Goal: Information Seeking & Learning: Learn about a topic

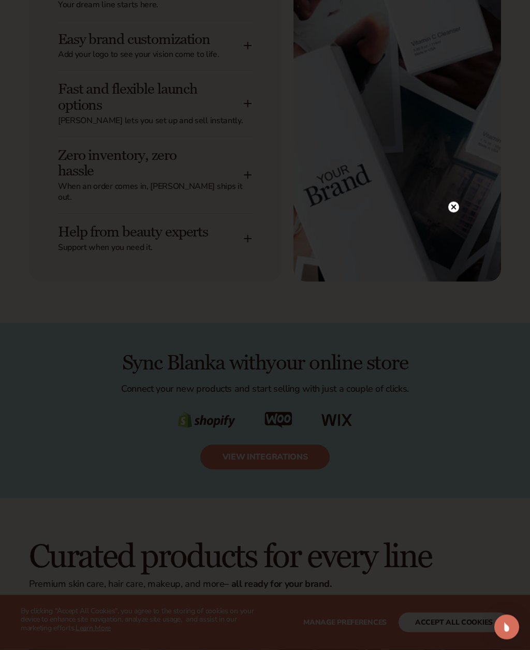
scroll to position [1489, 0]
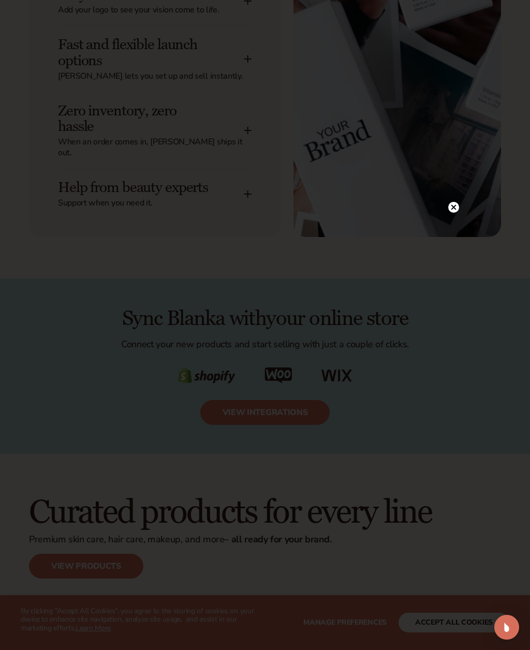
click at [454, 213] on circle at bounding box center [453, 207] width 11 height 11
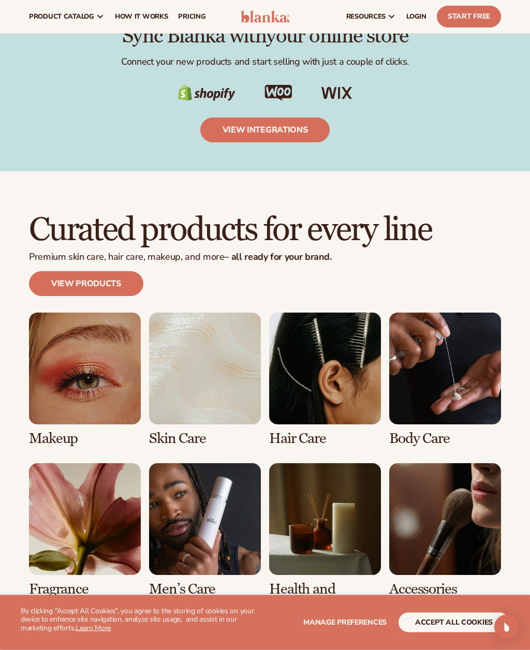
scroll to position [1772, 0]
click at [270, 117] on link "view integrations" at bounding box center [265, 129] width 130 height 25
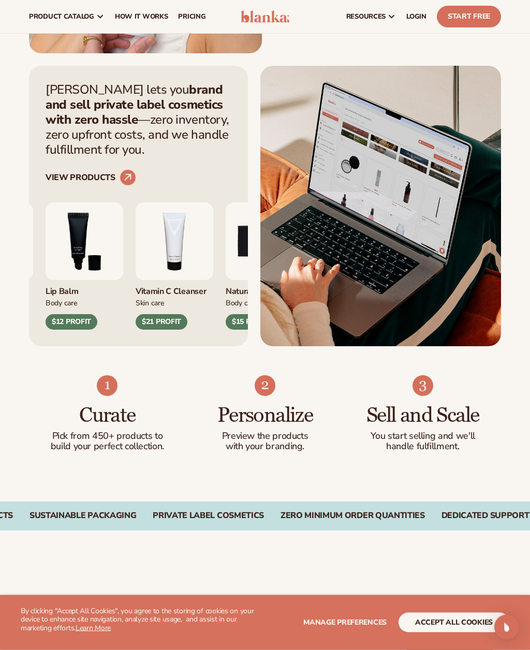
scroll to position [50, 0]
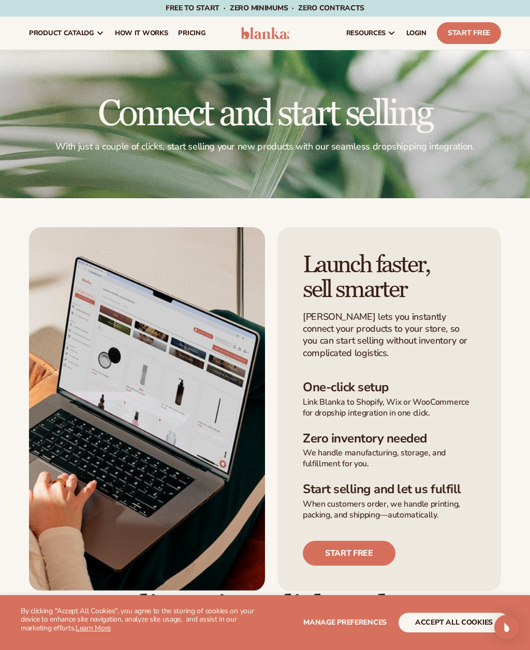
click at [182, 31] on span "pricing" at bounding box center [191, 33] width 27 height 8
